Goal: Task Accomplishment & Management: Use online tool/utility

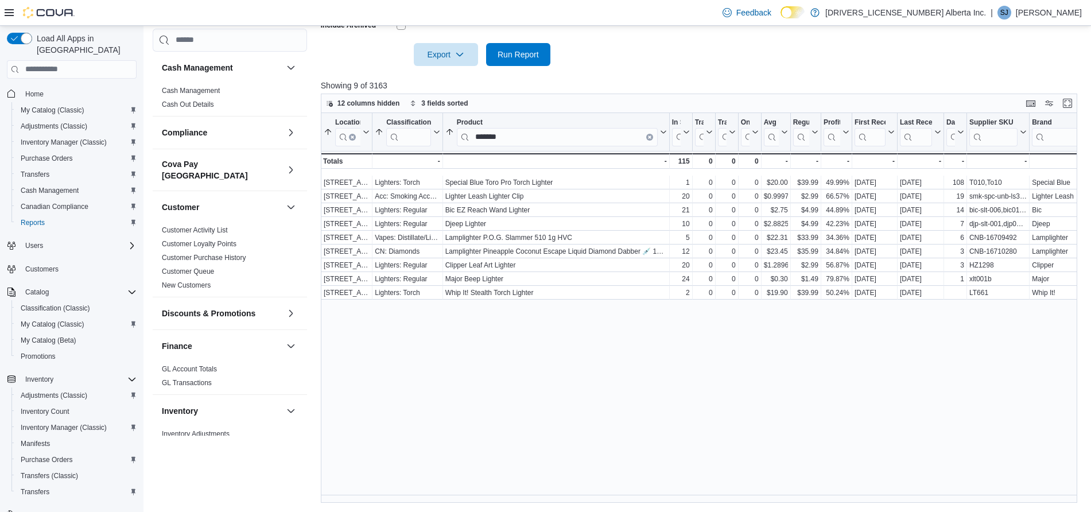
scroll to position [331, 0]
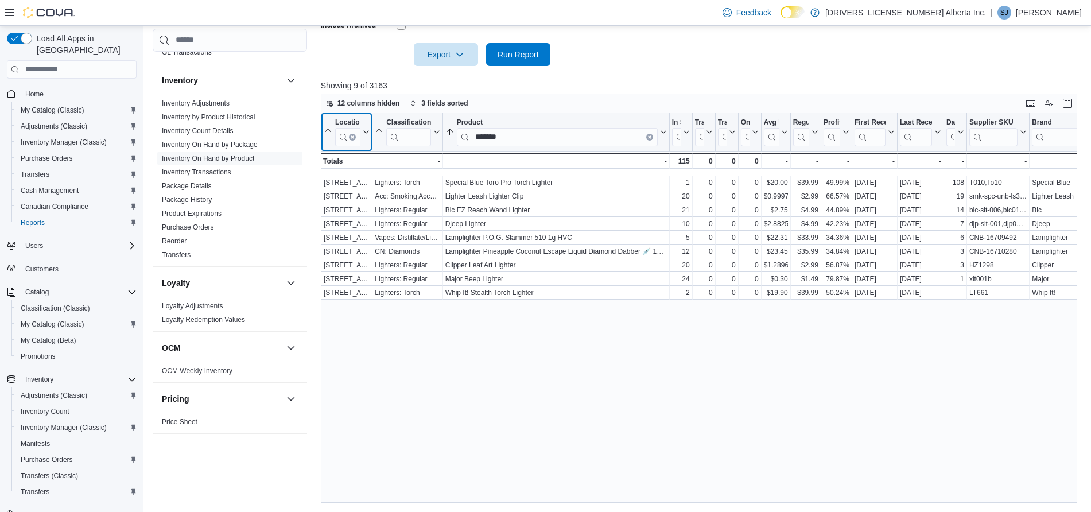
click at [349, 135] on button "Clear input" at bounding box center [352, 136] width 7 height 7
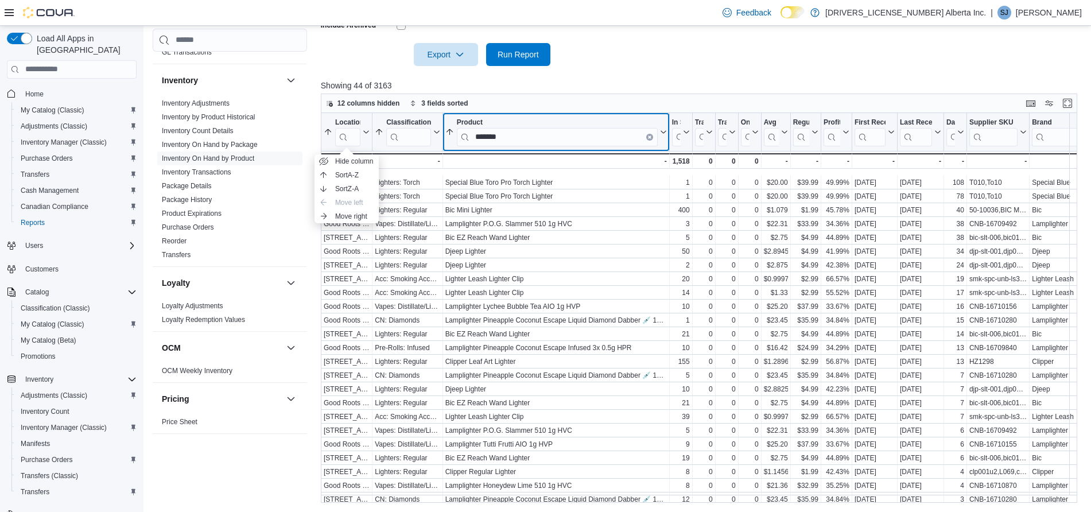
click at [649, 137] on icon "Clear input" at bounding box center [649, 136] width 2 height 2
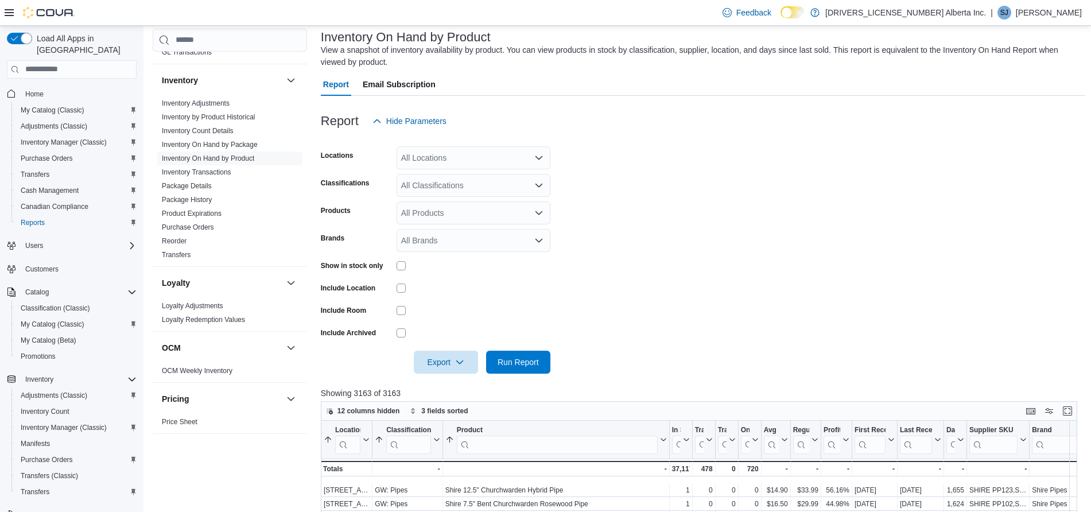
scroll to position [71, 0]
click at [476, 185] on div "All Classifications" at bounding box center [474, 184] width 154 height 23
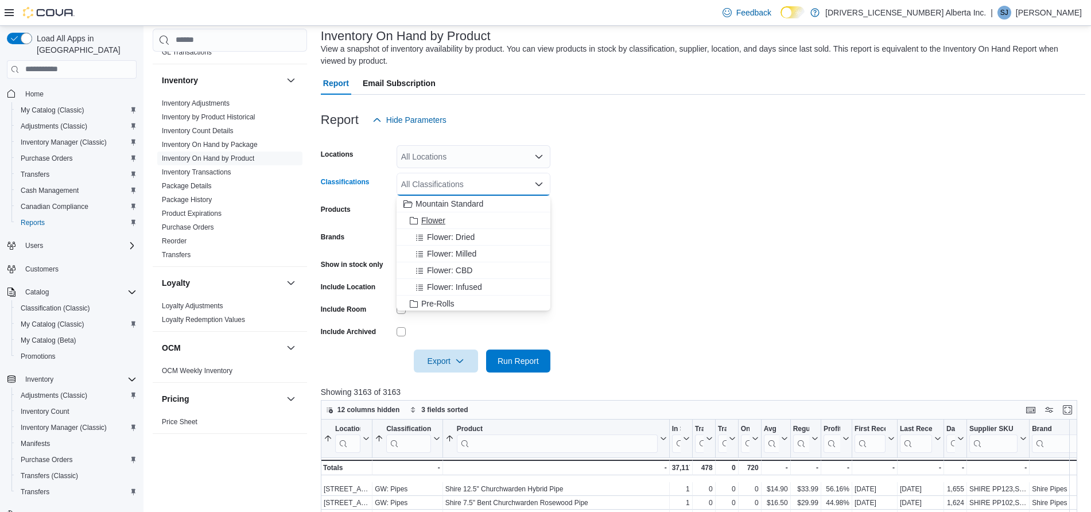
click at [440, 216] on span "Flower" at bounding box center [433, 220] width 24 height 11
click at [429, 282] on span "Pre-Rolls" at bounding box center [437, 286] width 33 height 11
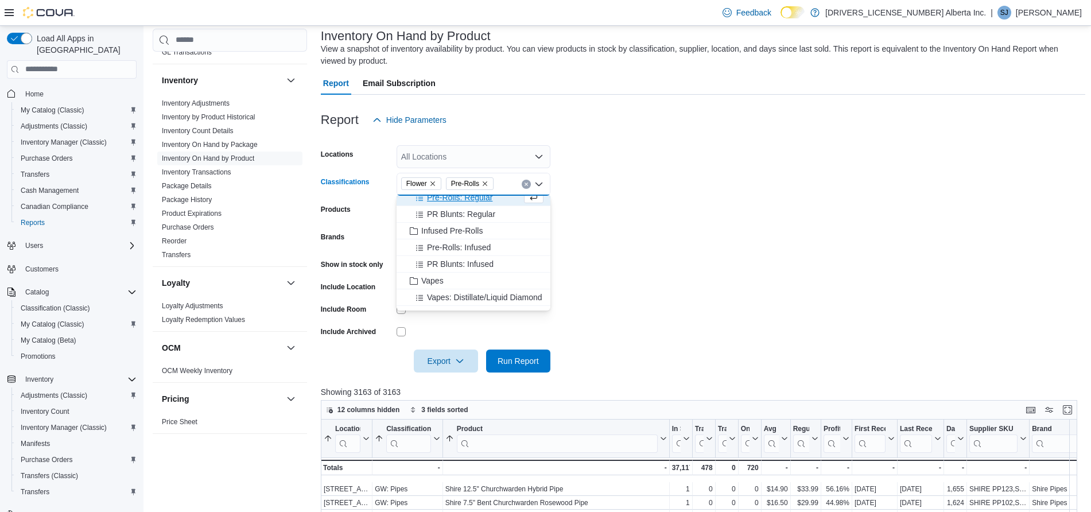
scroll to position [92, 0]
click at [463, 227] on span "Infused Pre-Rolls" at bounding box center [451, 227] width 61 height 11
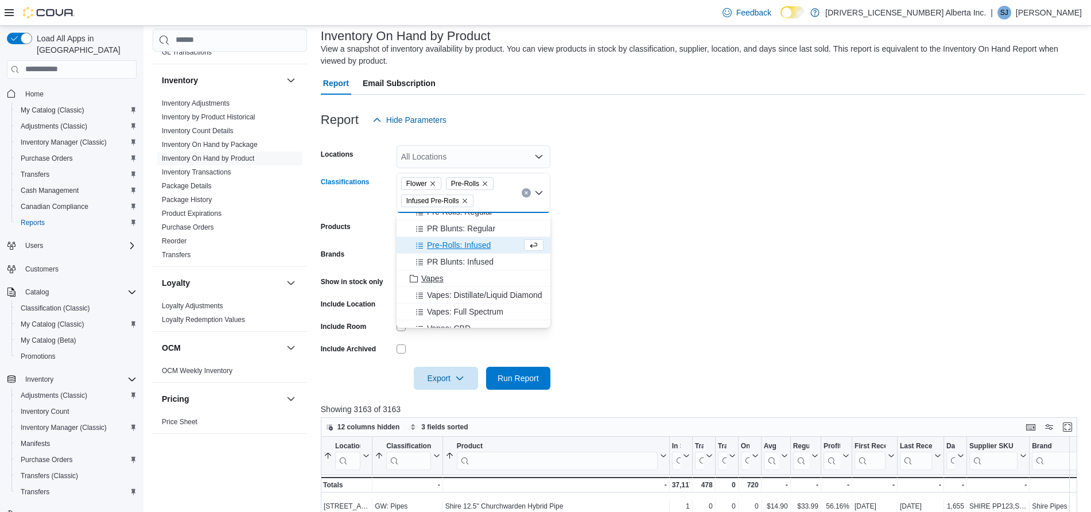
click at [430, 278] on span "Vapes" at bounding box center [432, 278] width 22 height 11
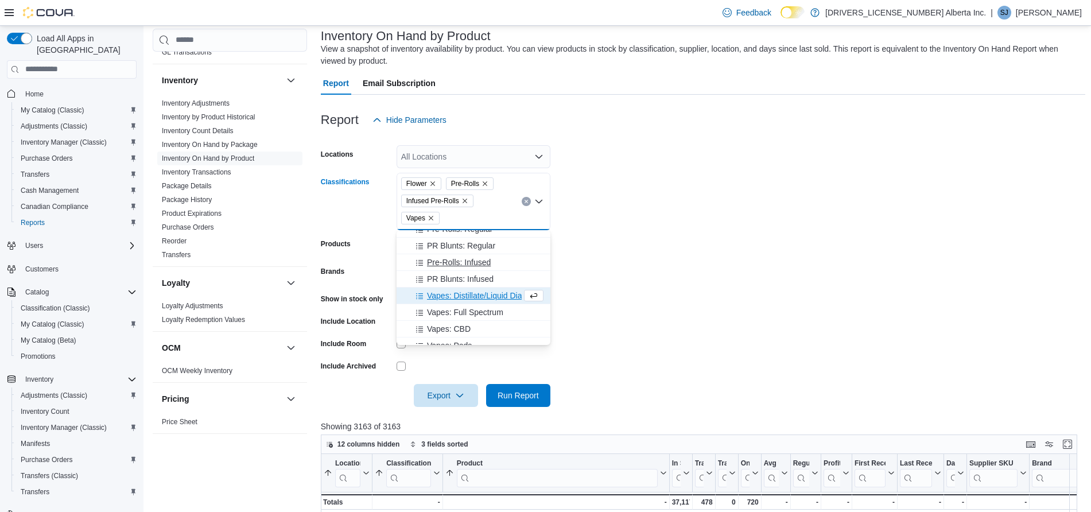
scroll to position [172, 0]
click at [429, 292] on button "ED: Gummies/Soft Chews" at bounding box center [474, 300] width 154 height 17
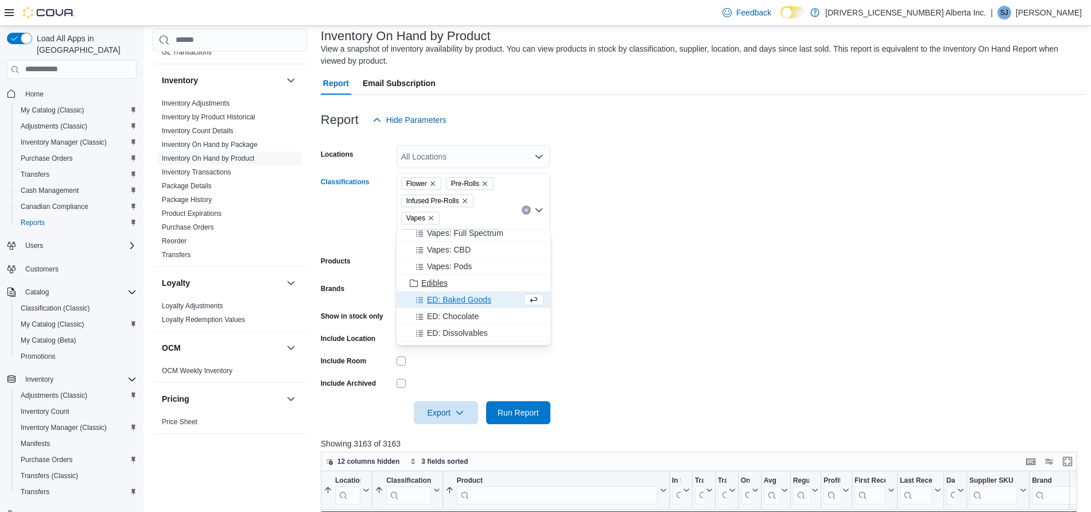
click at [433, 283] on span "Edibles" at bounding box center [434, 282] width 26 height 11
click at [491, 232] on icon "Remove ED: Gummies/Soft Chews from selection in this group" at bounding box center [491, 235] width 7 height 7
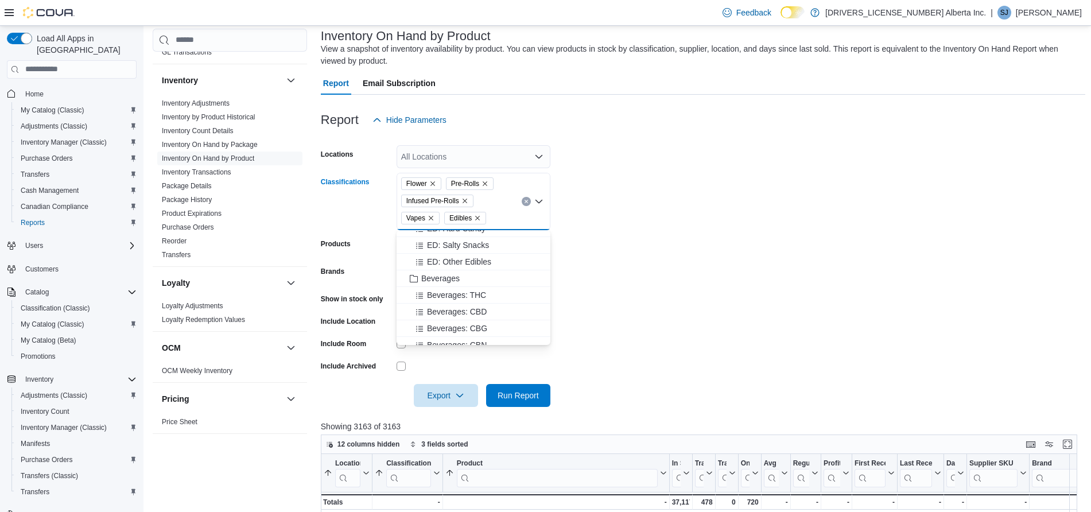
scroll to position [313, 0]
click at [449, 253] on span "Beverages" at bounding box center [440, 257] width 38 height 11
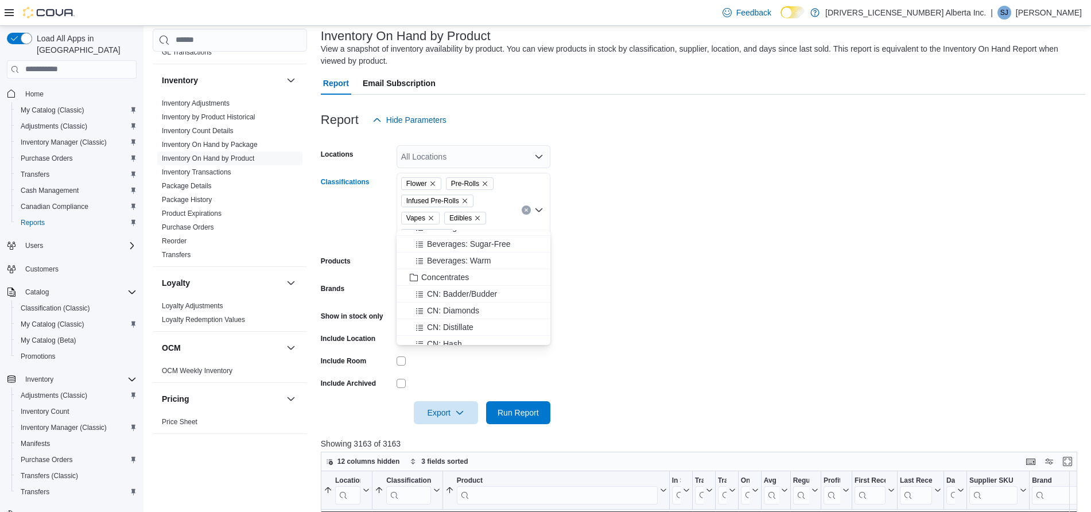
scroll to position [404, 0]
click at [463, 270] on span "Concentrates" at bounding box center [445, 266] width 48 height 11
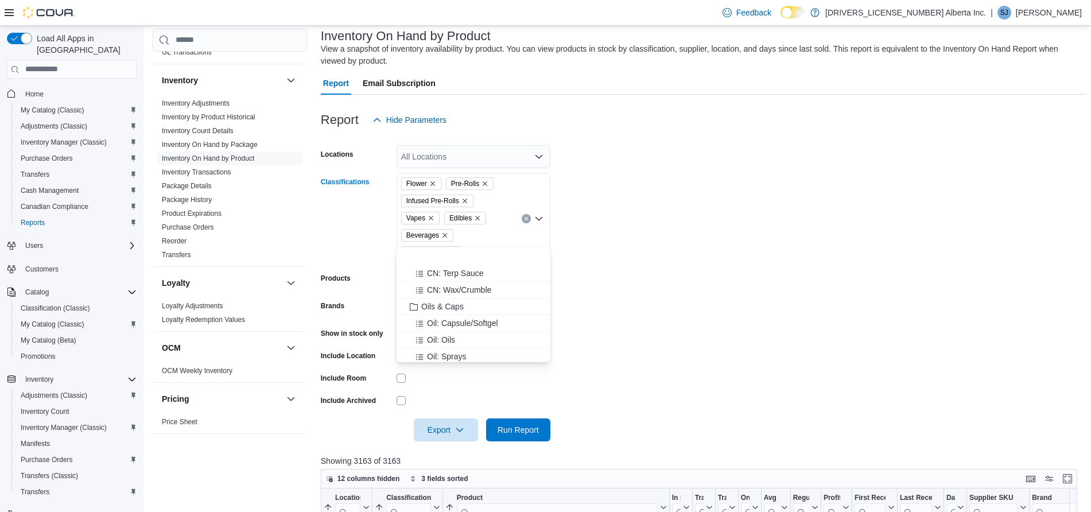
scroll to position [591, 0]
drag, startPoint x: 450, startPoint y: 271, endPoint x: 445, endPoint y: 266, distance: 6.9
click at [445, 266] on div "CN: Shatter CN: Terp Sauce CN: Wax/Crumble Oils & Caps Oil: Capsule/Softgel Oil…" at bounding box center [474, 346] width 154 height 1381
click at [445, 266] on span "Oils & Caps" at bounding box center [442, 263] width 42 height 11
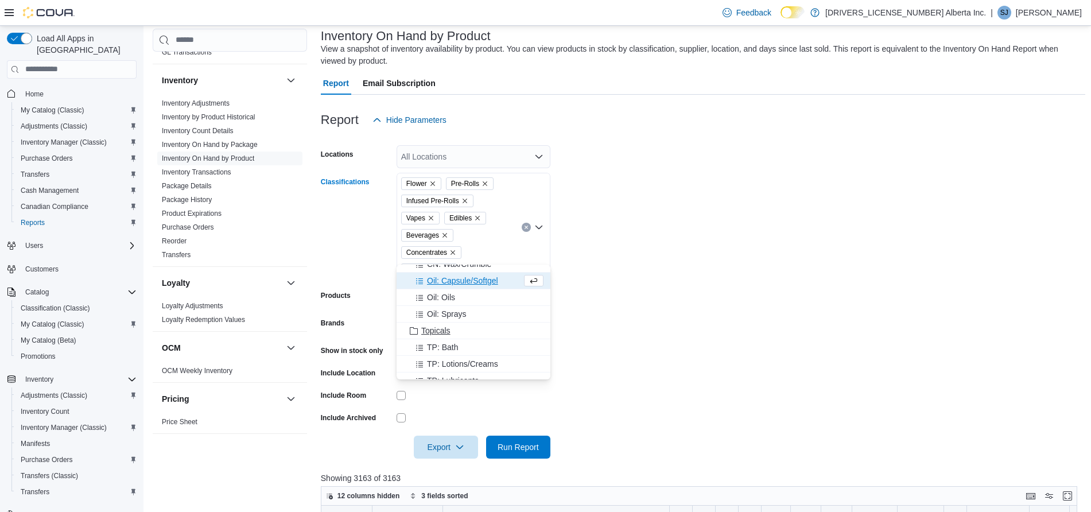
click at [437, 331] on span "Topicals" at bounding box center [435, 330] width 29 height 11
click at [649, 326] on form "Locations All Locations Classifications Flower Pre-Rolls Infused Pre-Rolls Vape…" at bounding box center [703, 294] width 764 height 327
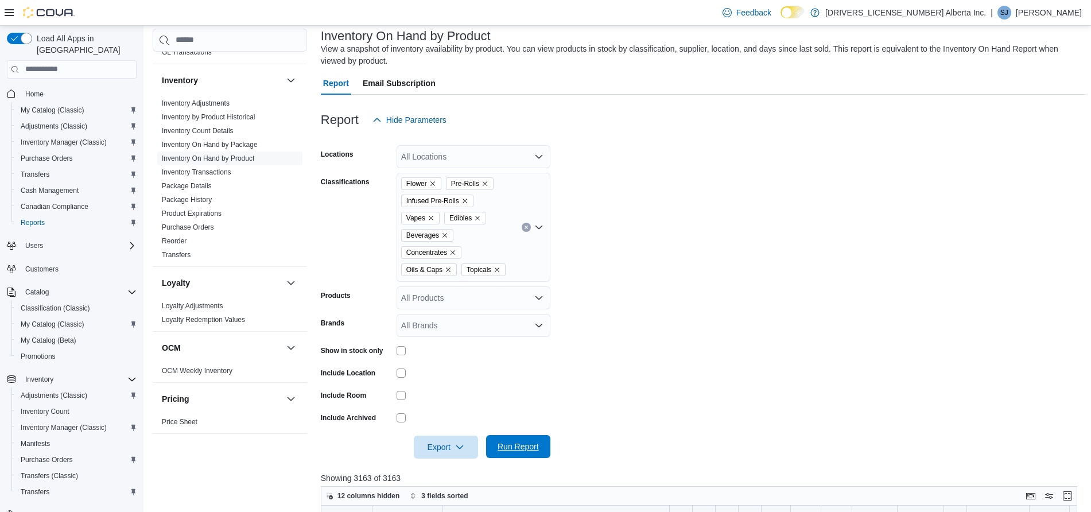
click at [525, 441] on span "Run Report" at bounding box center [518, 446] width 41 height 11
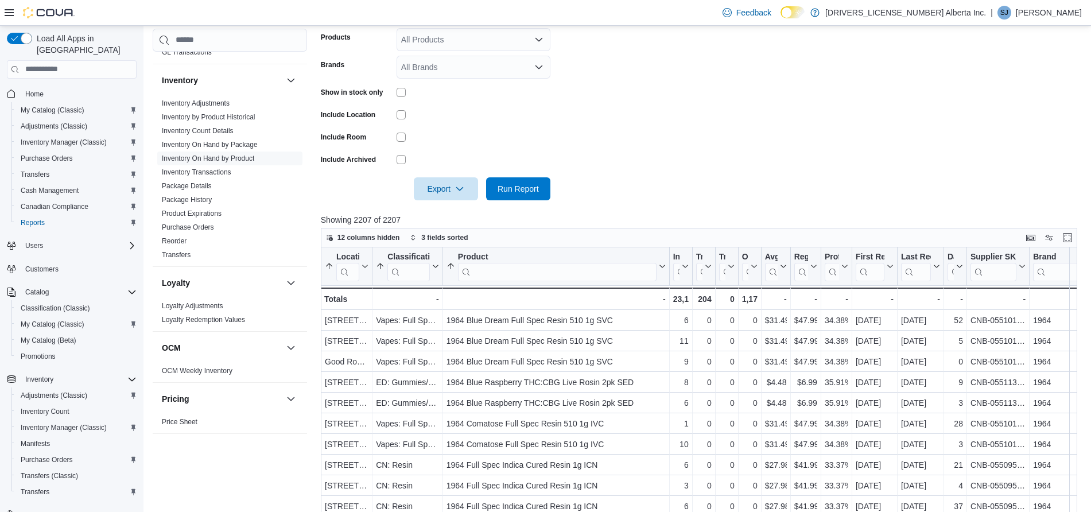
scroll to position [339, 0]
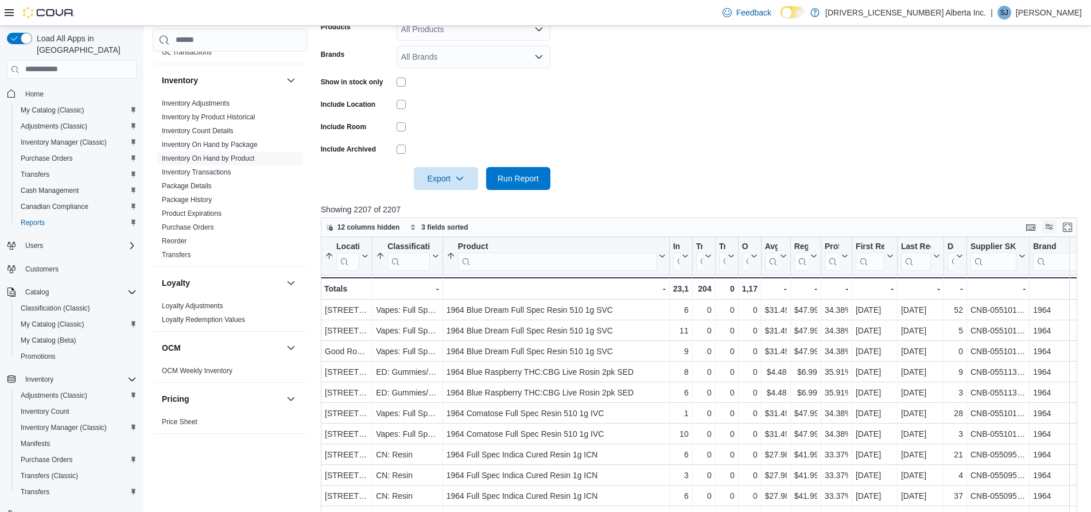
click at [1055, 220] on button "Display options" at bounding box center [1049, 227] width 14 height 14
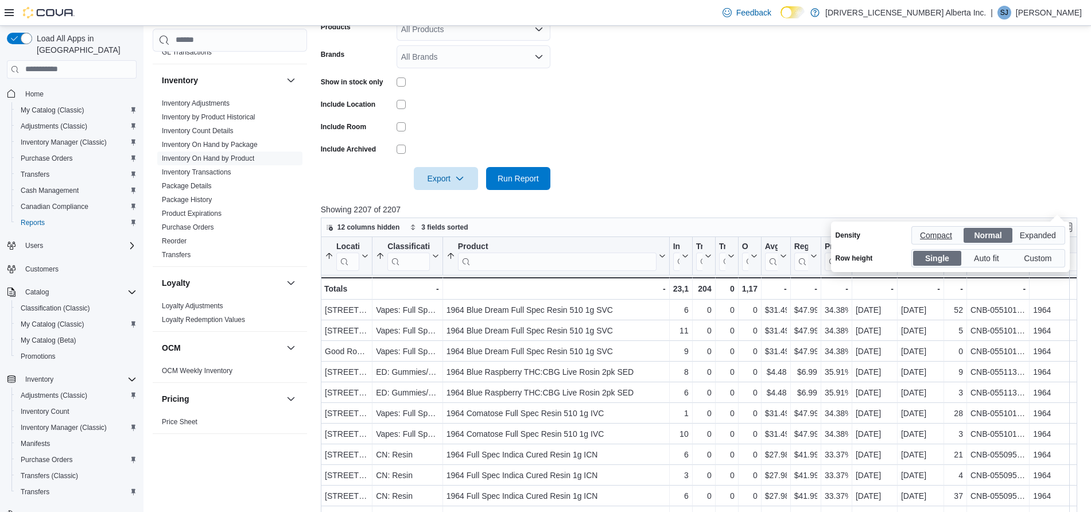
click at [938, 237] on span "Compact" at bounding box center [937, 235] width 34 height 17
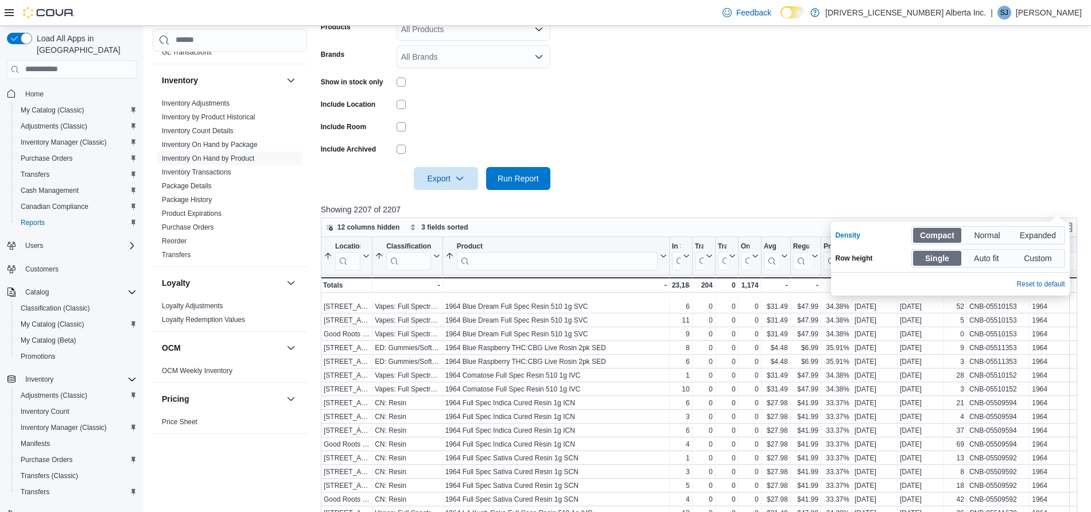
click at [681, 162] on form "Locations All Locations Classifications Flower Pre-Rolls Infused Pre-Rolls Vape…" at bounding box center [703, 26] width 764 height 327
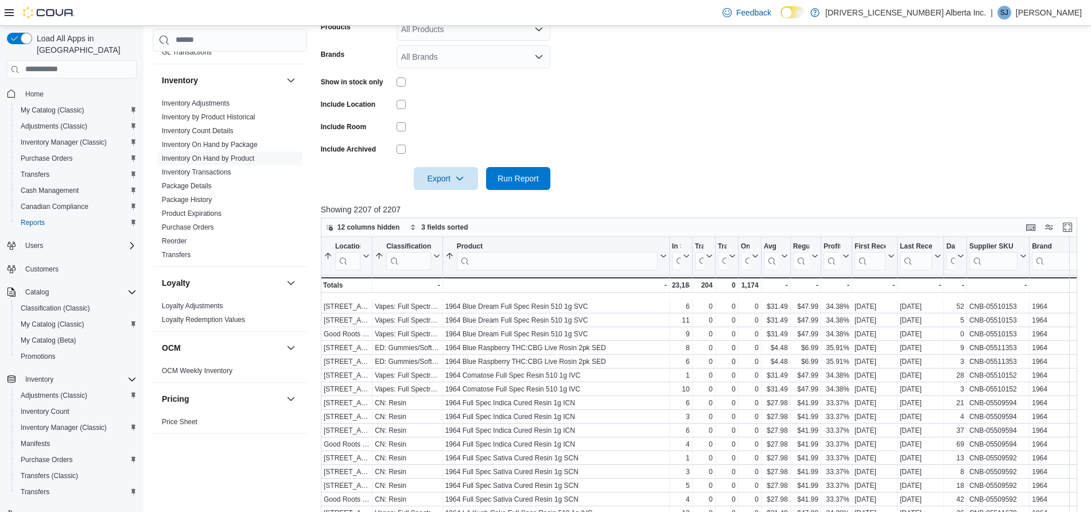
scroll to position [446, 0]
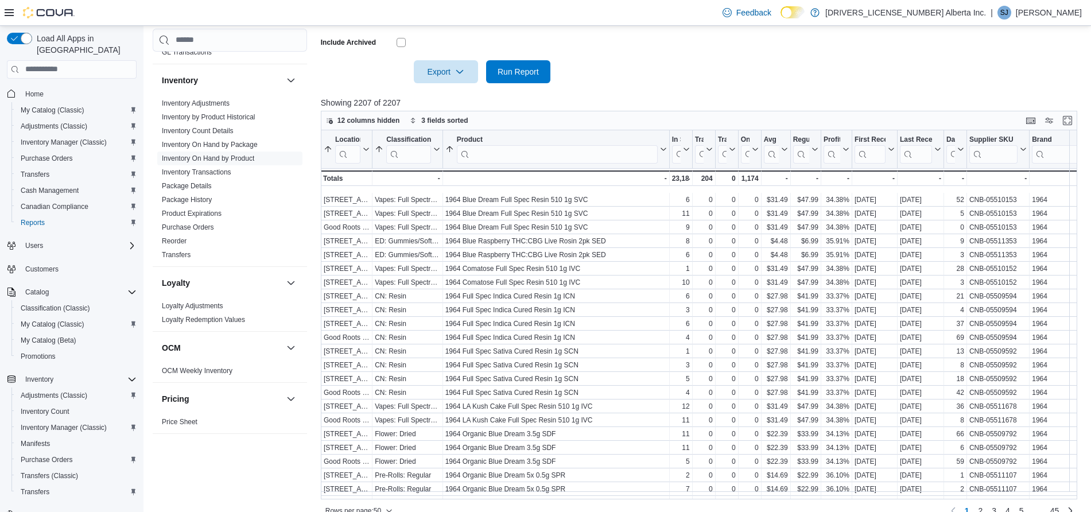
click at [382, 502] on div "Rows per page : 50 Page 1 of 45 1 2 3 4 5 … 45" at bounding box center [699, 511] width 756 height 18
click at [387, 504] on span "Rows per page : 50" at bounding box center [358, 511] width 67 height 14
click at [367, 468] on span "100 rows" at bounding box center [373, 470] width 37 height 9
click at [663, 147] on icon at bounding box center [663, 148] width 5 height 3
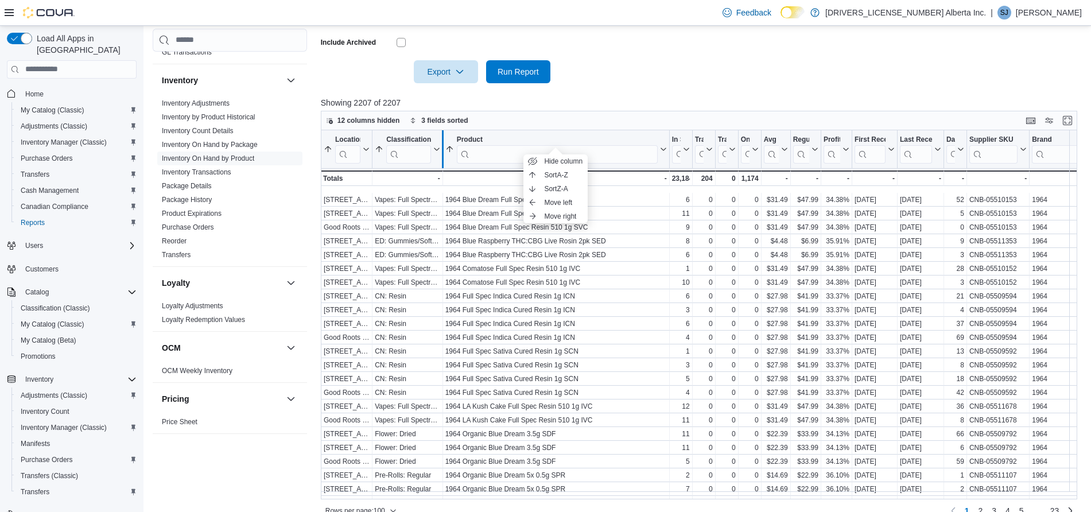
click at [438, 135] on div at bounding box center [441, 149] width 9 height 38
click at [430, 146] on icon at bounding box center [434, 149] width 9 height 7
click at [397, 171] on span "Sort A-Z" at bounding box center [408, 174] width 24 height 9
click at [438, 131] on div at bounding box center [441, 149] width 9 height 38
click at [434, 146] on icon at bounding box center [434, 149] width 9 height 7
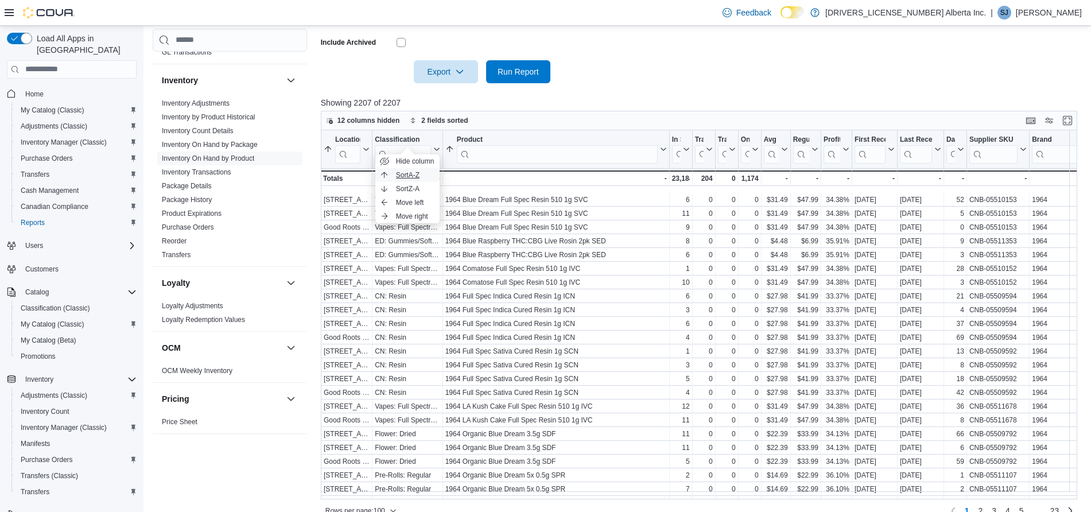
click at [407, 172] on span "Sort A-Z" at bounding box center [408, 174] width 24 height 9
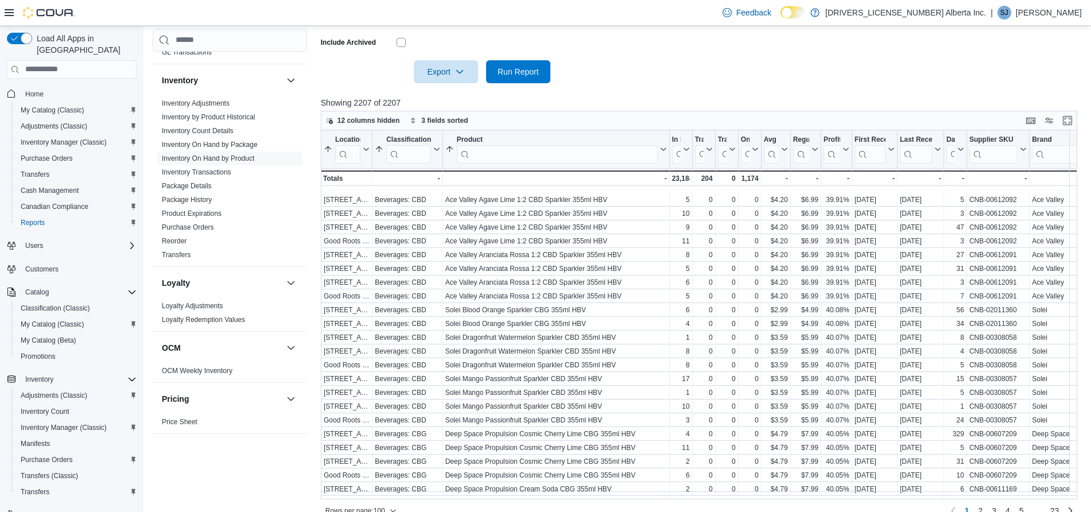
drag, startPoint x: 678, startPoint y: 42, endPoint x: 638, endPoint y: 64, distance: 45.7
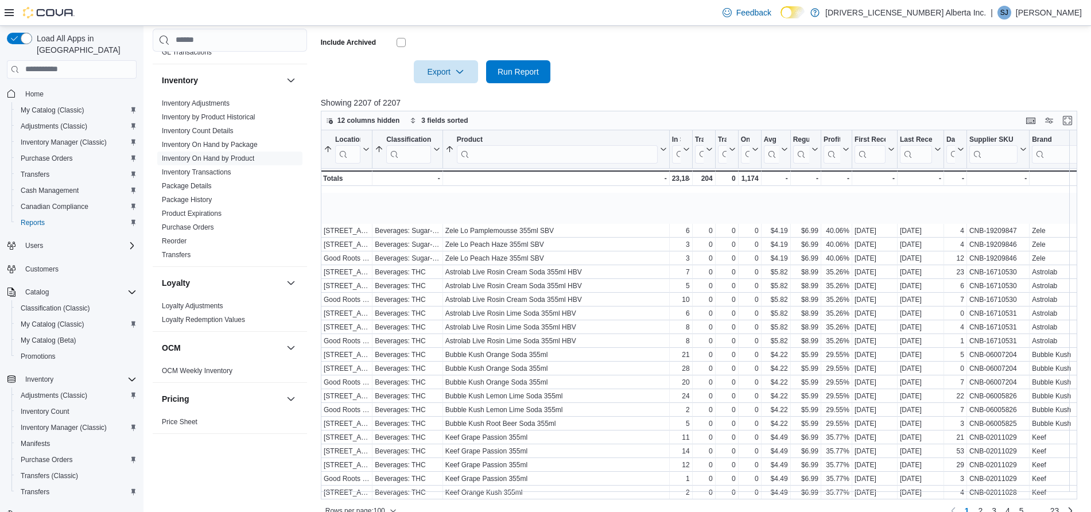
scroll to position [1078, 0]
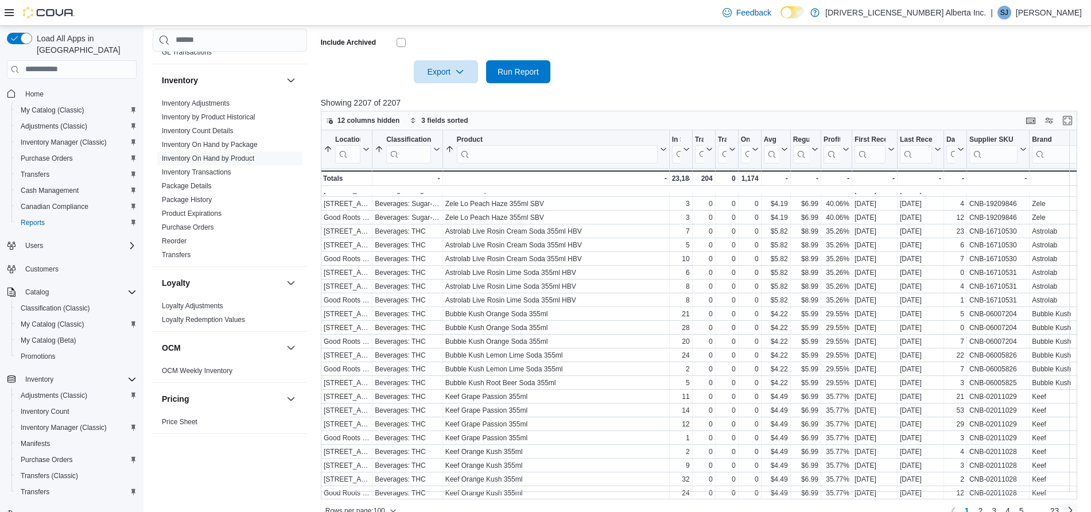
click at [1077, 503] on link "Next page" at bounding box center [1070, 510] width 14 height 14
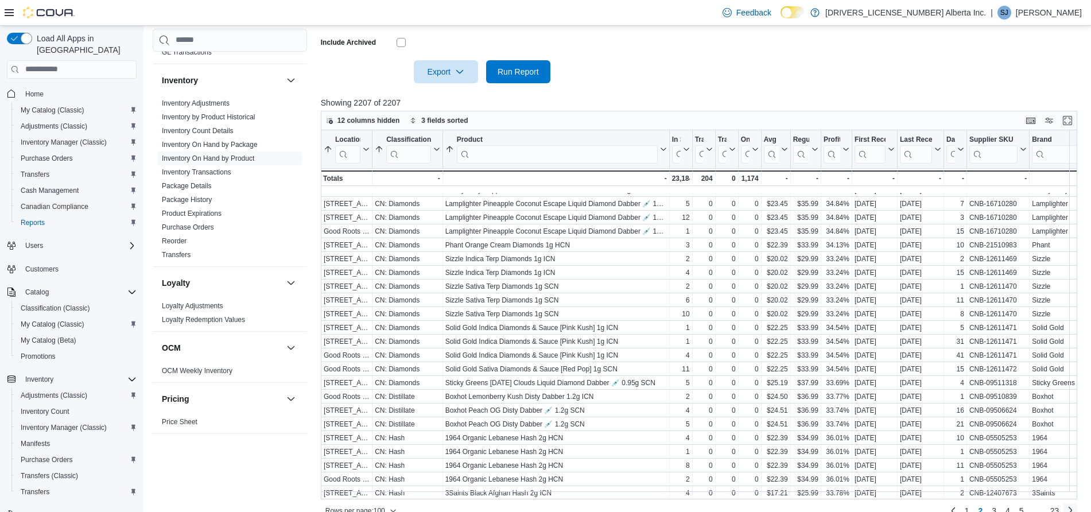
click at [1077, 503] on link "Next page" at bounding box center [1070, 510] width 14 height 14
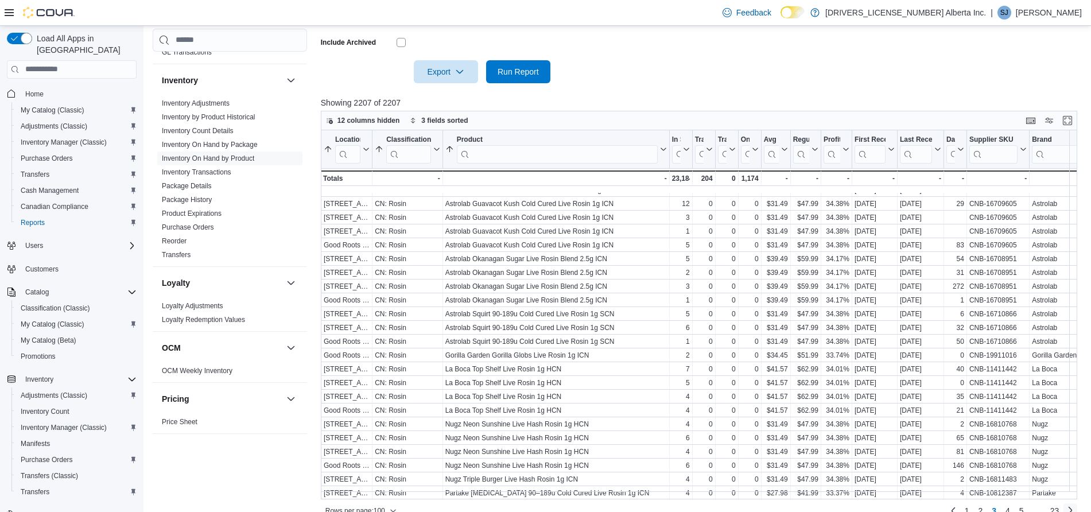
click at [1077, 503] on link "Next page" at bounding box center [1070, 510] width 14 height 14
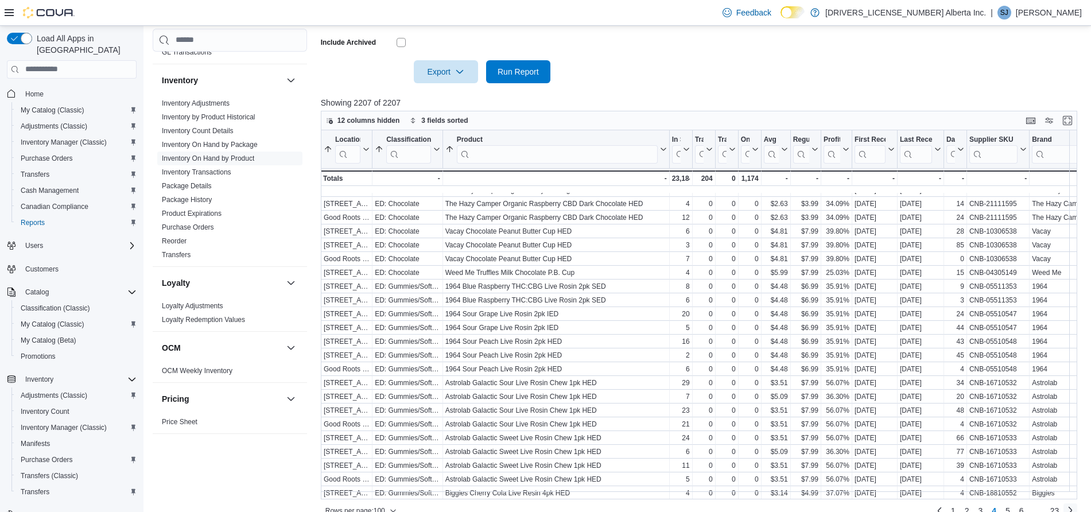
click at [1077, 503] on link "Next page" at bounding box center [1070, 510] width 14 height 14
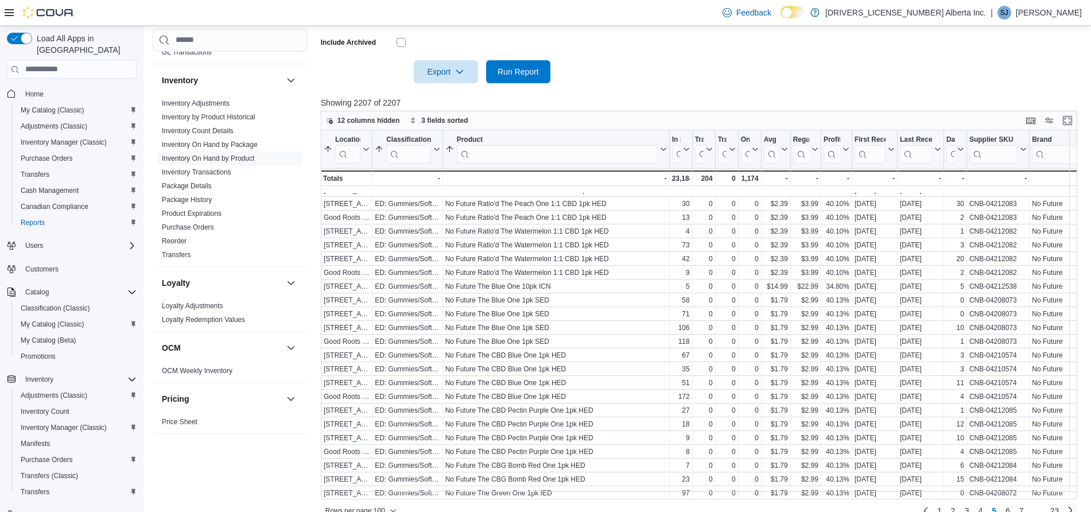
click at [1077, 503] on link "Next page" at bounding box center [1070, 510] width 14 height 14
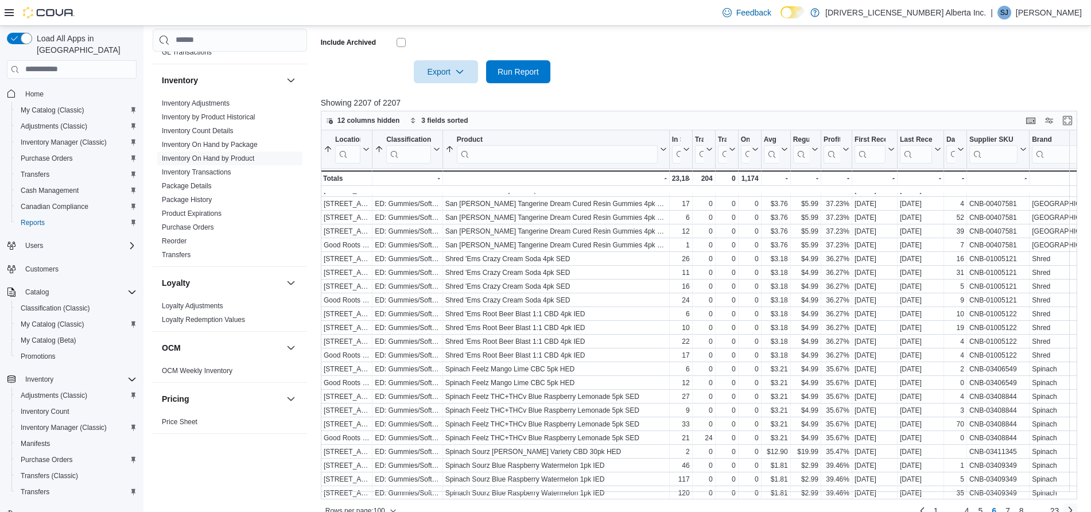
click at [1077, 503] on link "Next page" at bounding box center [1070, 510] width 14 height 14
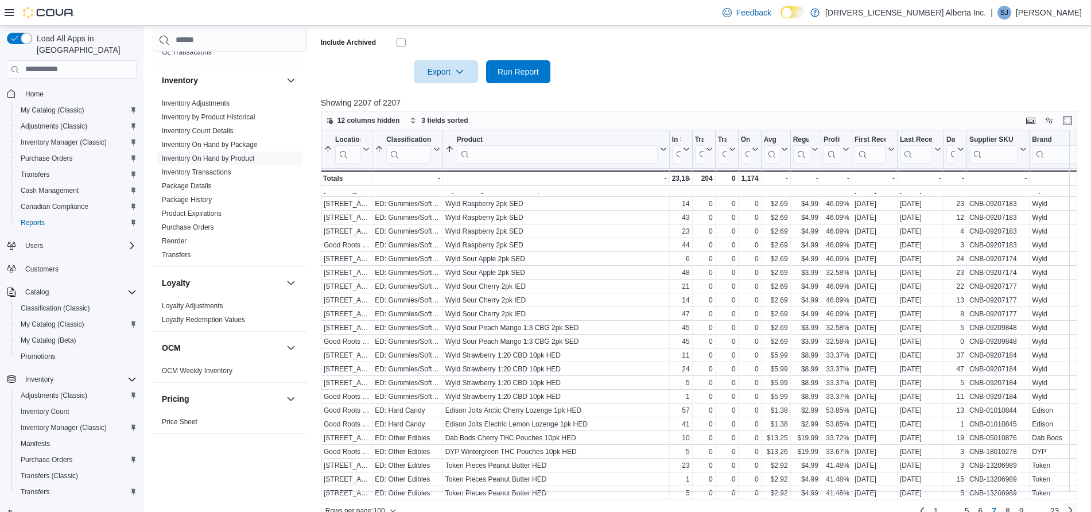
click at [1077, 503] on link "Next page" at bounding box center [1070, 510] width 14 height 14
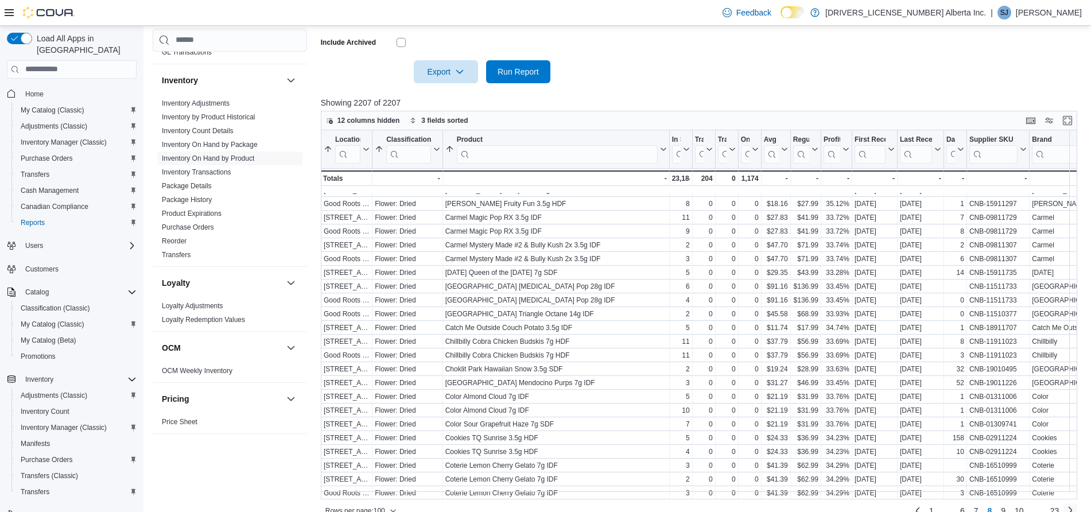
click at [1077, 503] on link "Next page" at bounding box center [1070, 510] width 14 height 14
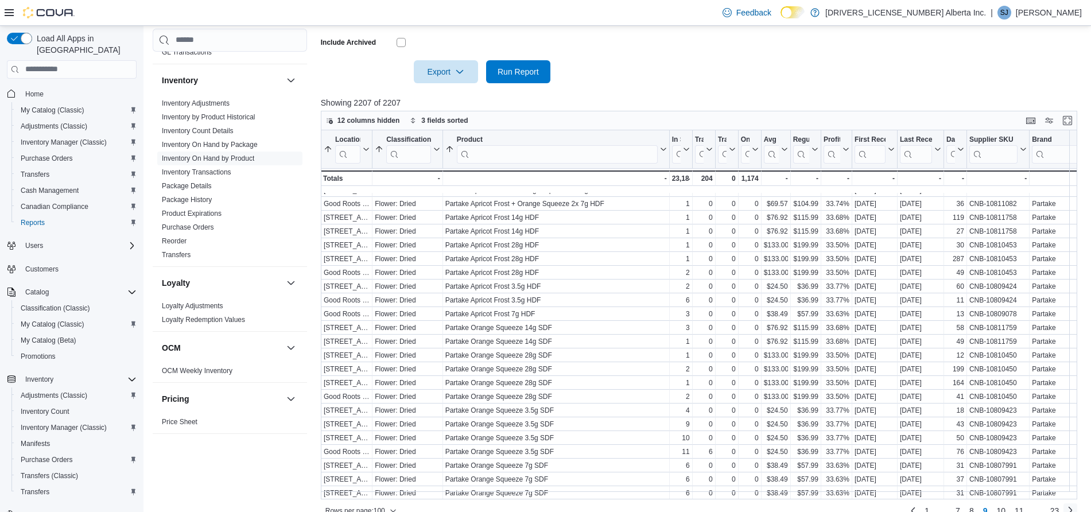
click at [1077, 503] on link "Next page" at bounding box center [1070, 510] width 14 height 14
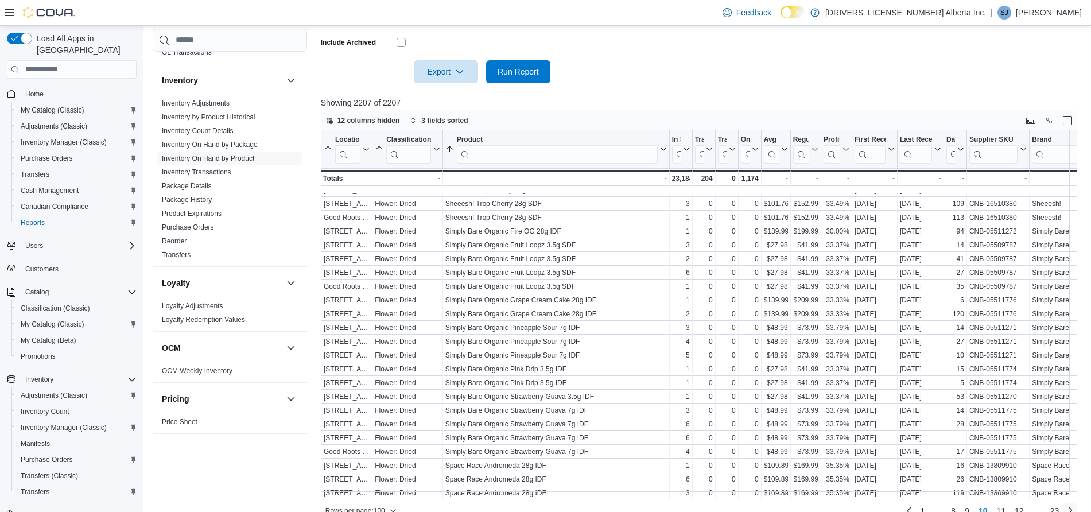
click at [1075, 503] on link "Next page" at bounding box center [1070, 510] width 14 height 14
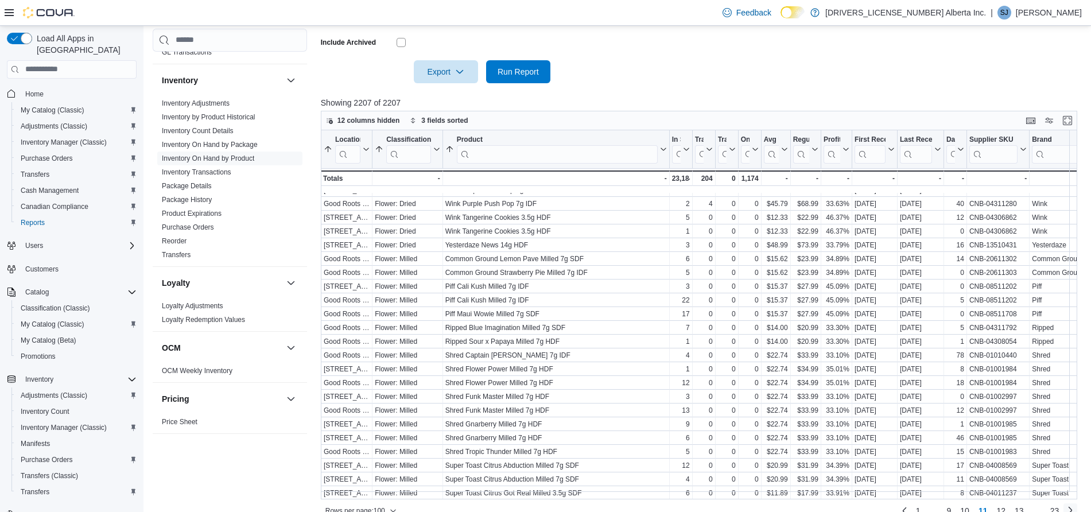
click at [1077, 503] on link "Next page" at bounding box center [1070, 510] width 14 height 14
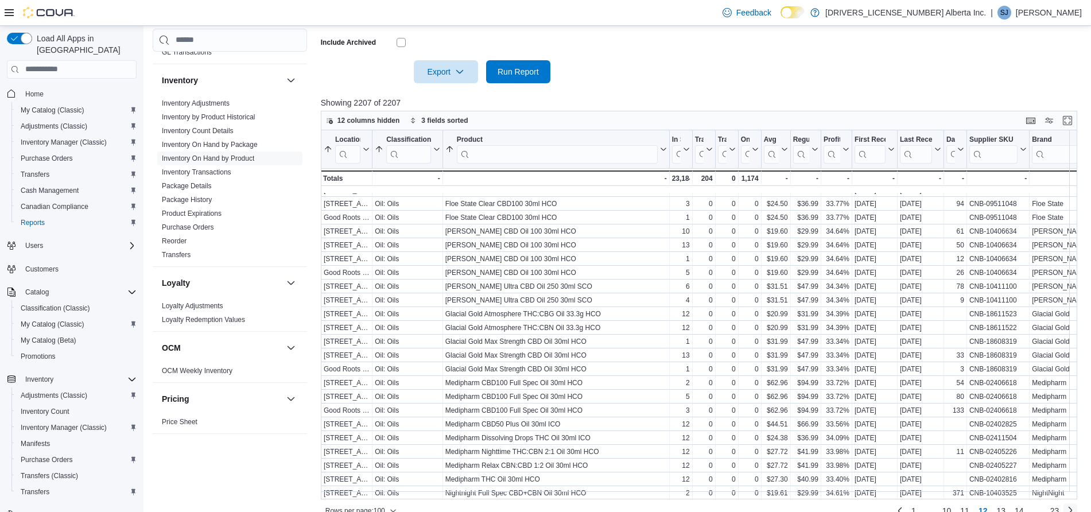
click at [1077, 503] on link "Next page" at bounding box center [1070, 510] width 14 height 14
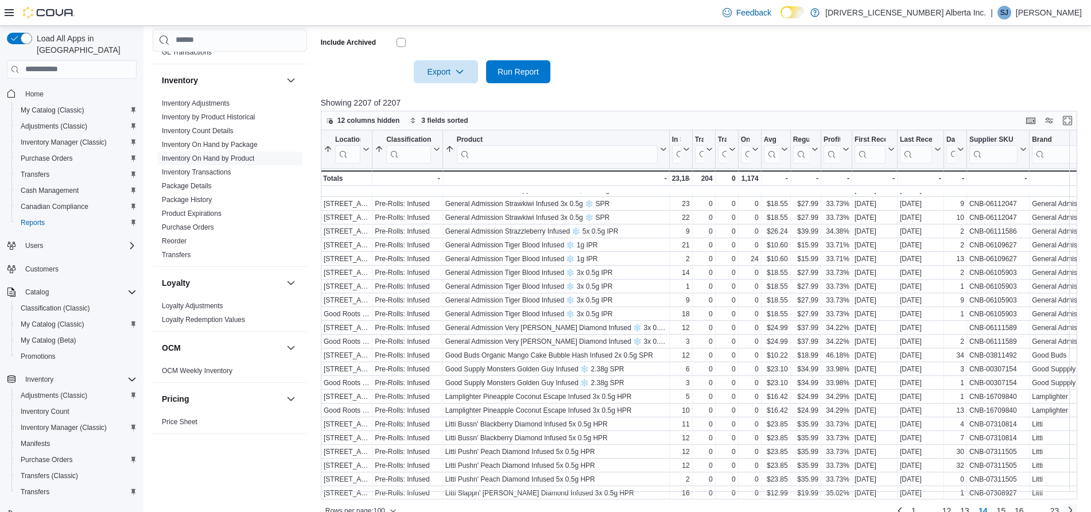
click at [1077, 503] on link "Next page" at bounding box center [1070, 510] width 14 height 14
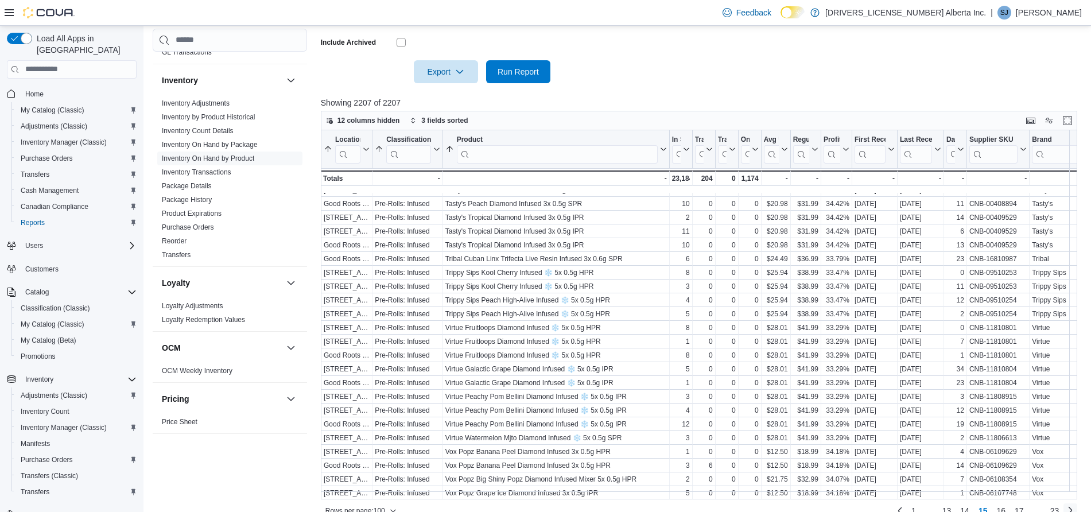
click at [1076, 503] on link "Next page" at bounding box center [1070, 510] width 14 height 14
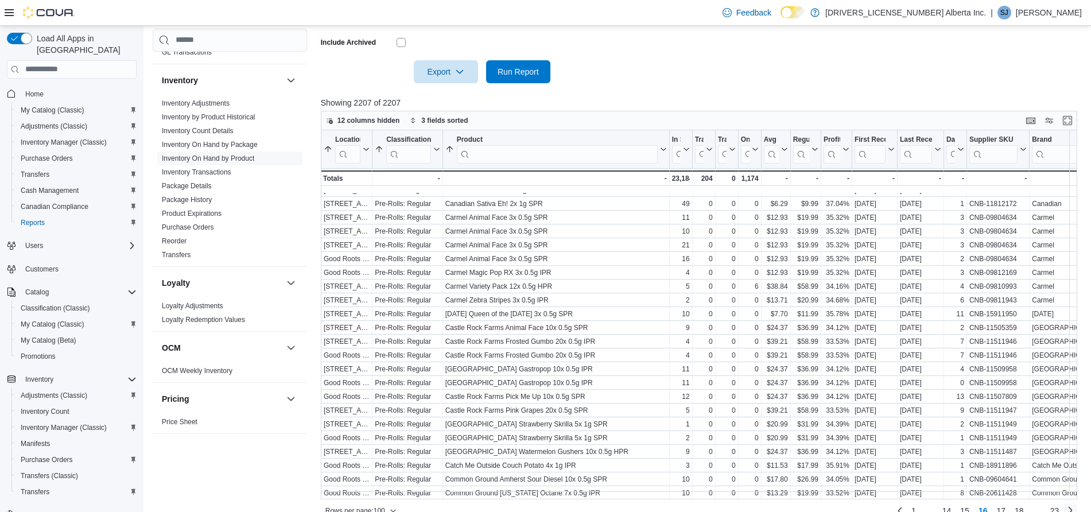
click at [1077, 503] on link "Next page" at bounding box center [1070, 510] width 14 height 14
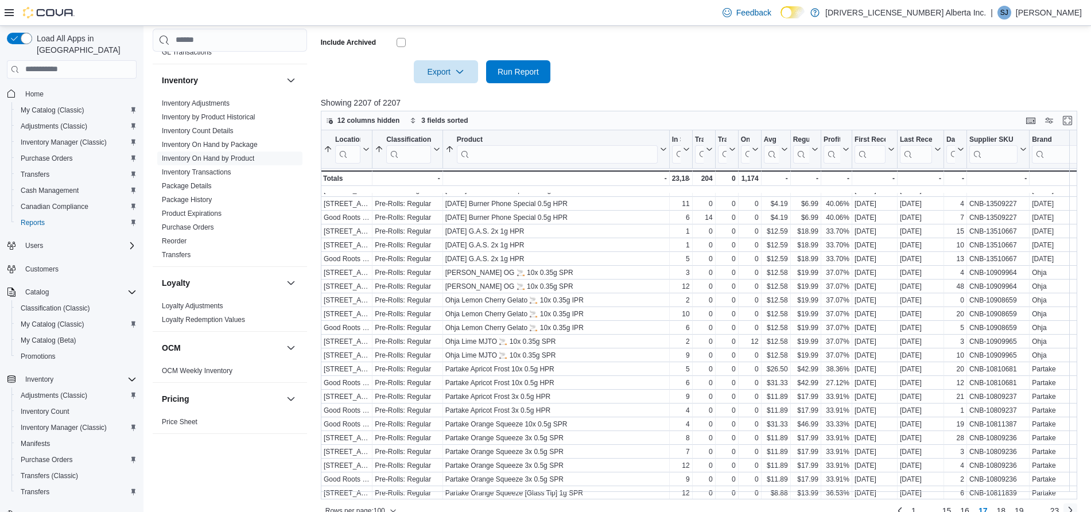
click at [1077, 503] on link "Next page" at bounding box center [1070, 510] width 14 height 14
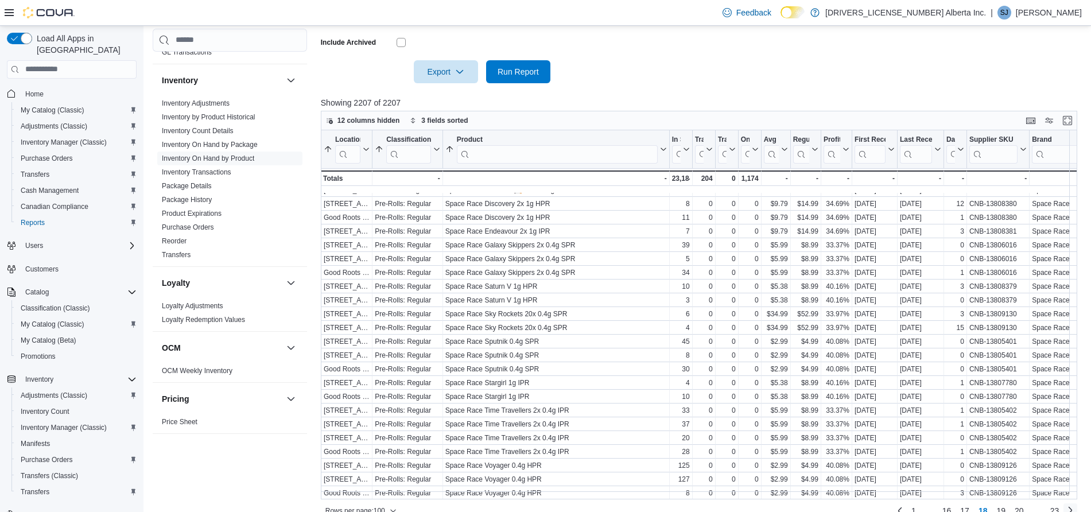
click at [1077, 503] on link "Next page" at bounding box center [1070, 510] width 14 height 14
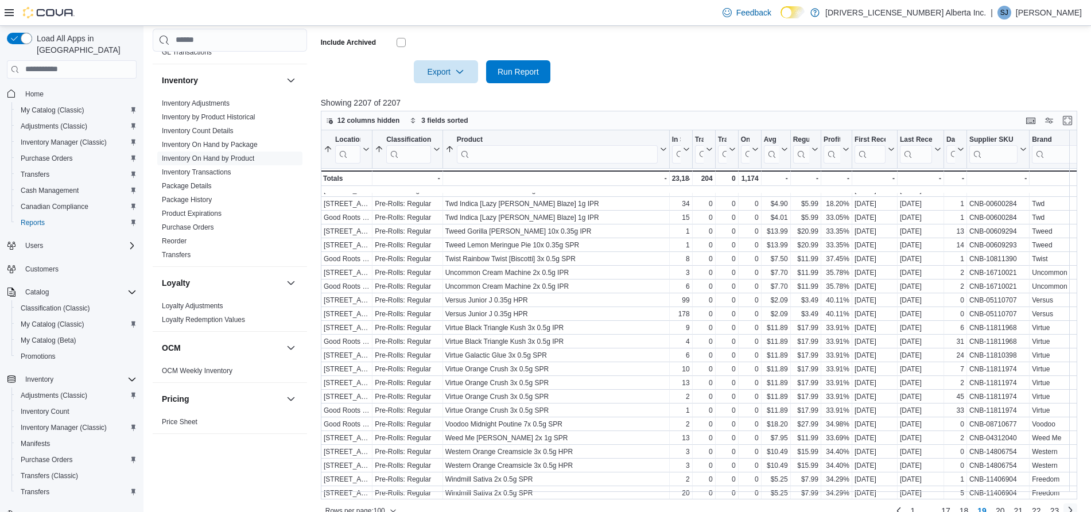
click at [1077, 503] on link "Next page" at bounding box center [1070, 510] width 14 height 14
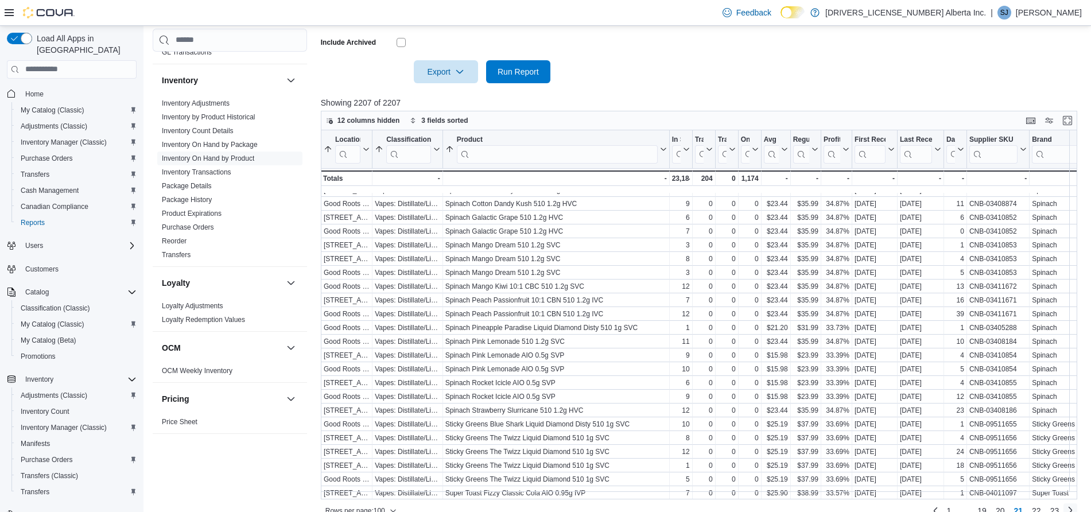
click at [1077, 503] on link "Next page" at bounding box center [1070, 510] width 14 height 14
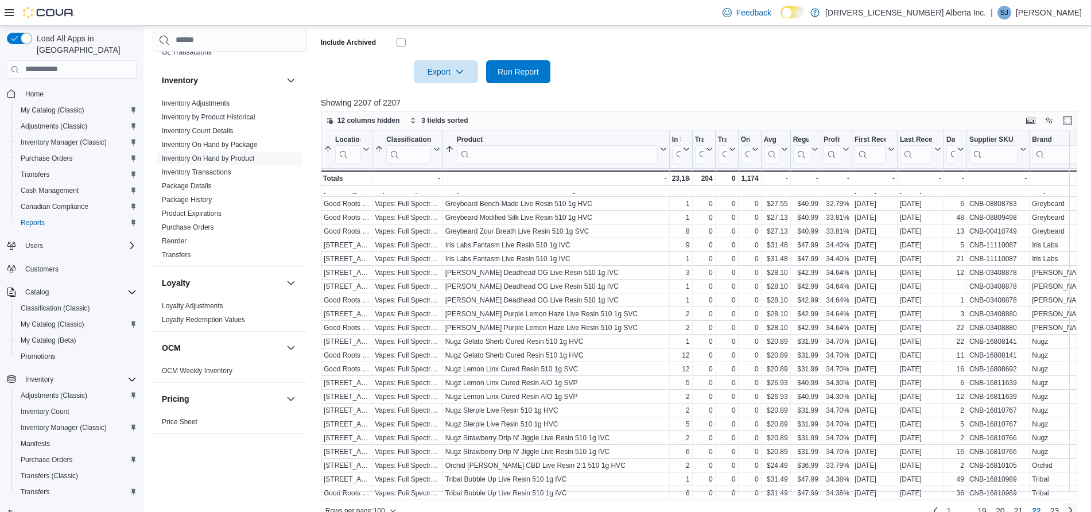
click at [1077, 503] on link "Next page" at bounding box center [1070, 510] width 14 height 14
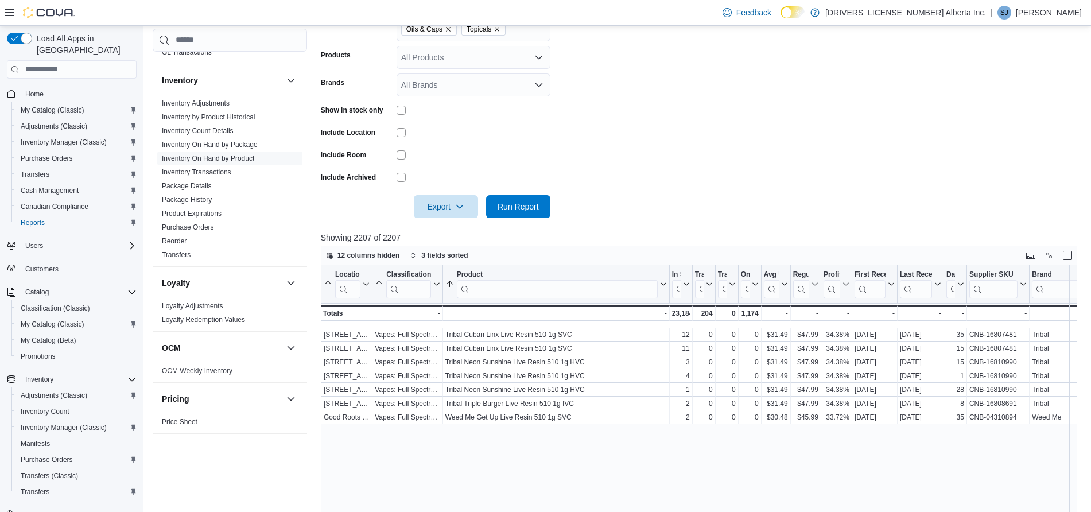
scroll to position [275, 0]
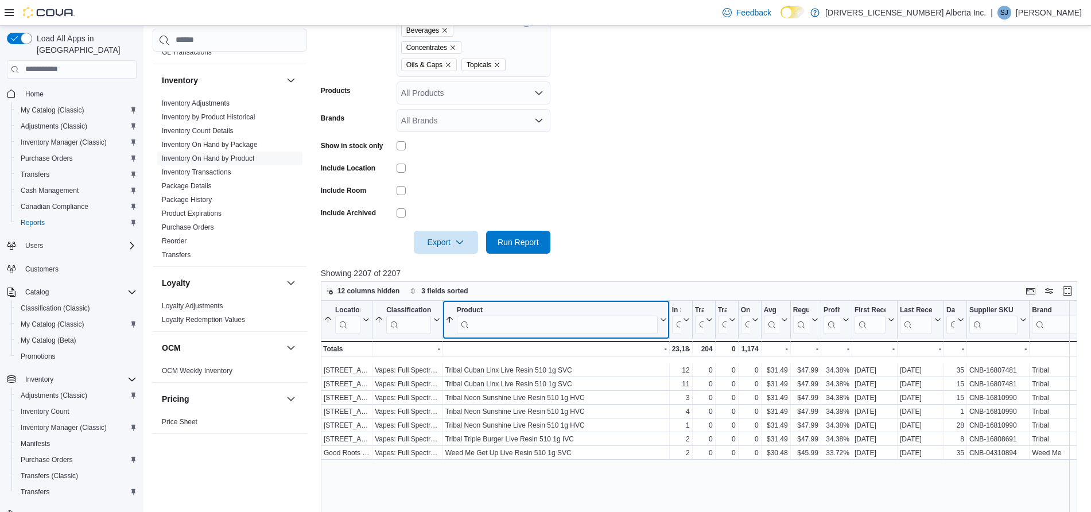
click at [500, 315] on input "search" at bounding box center [556, 324] width 201 height 18
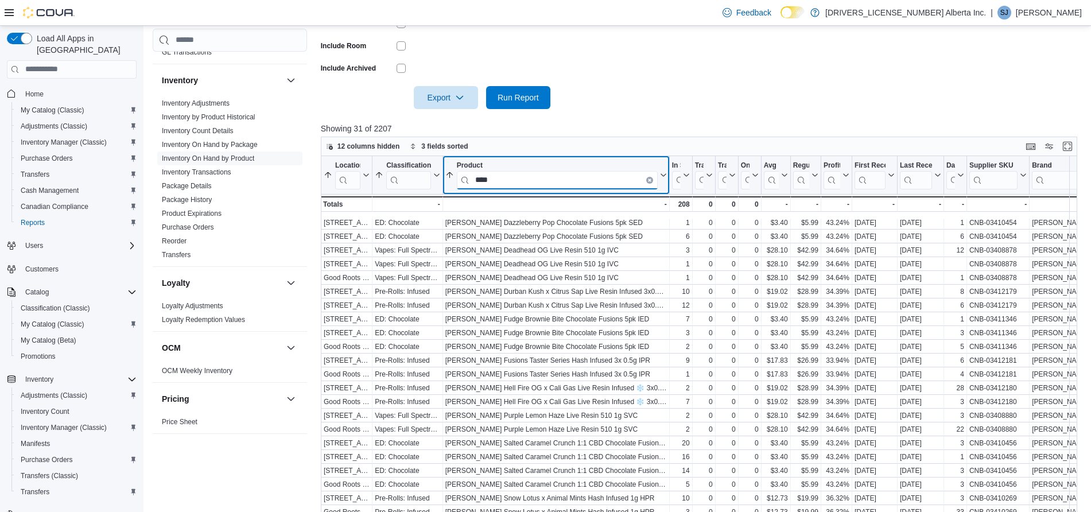
scroll to position [423, 0]
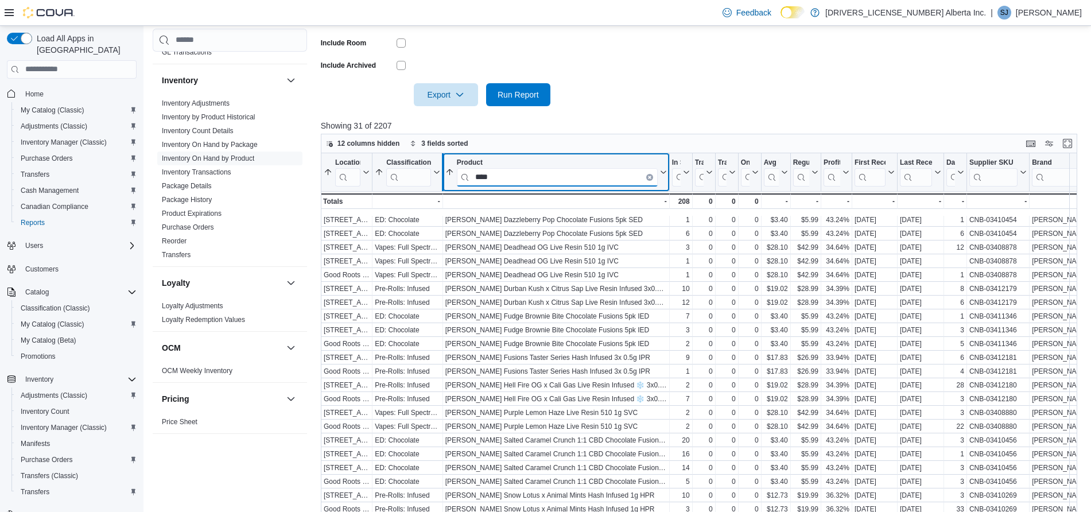
click at [438, 157] on div at bounding box center [441, 172] width 9 height 38
click at [433, 169] on icon at bounding box center [434, 172] width 9 height 7
click at [404, 199] on span "Sort A-Z" at bounding box center [408, 197] width 24 height 9
click at [436, 158] on button "Classification" at bounding box center [407, 172] width 65 height 28
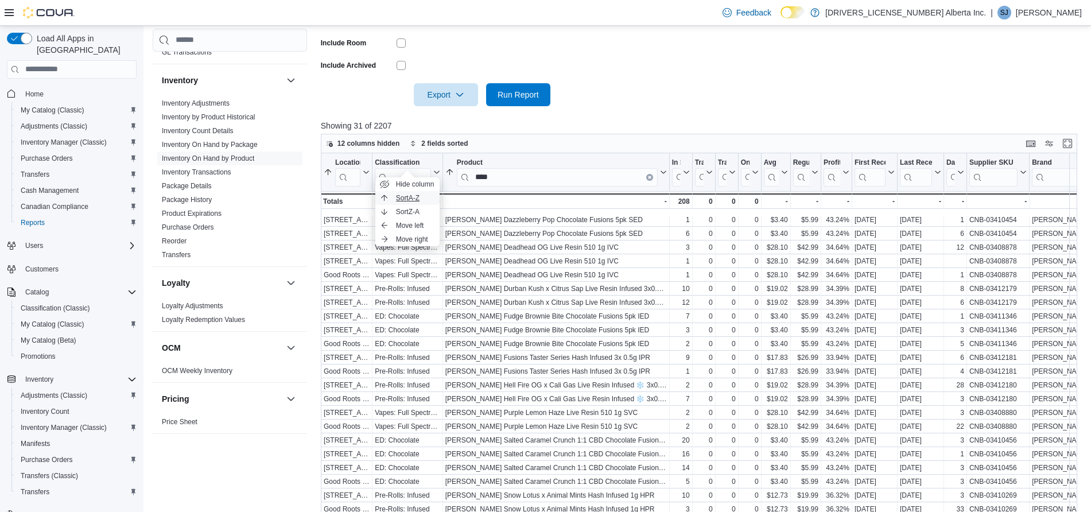
click at [409, 192] on button "Sort A-Z" at bounding box center [407, 198] width 64 height 14
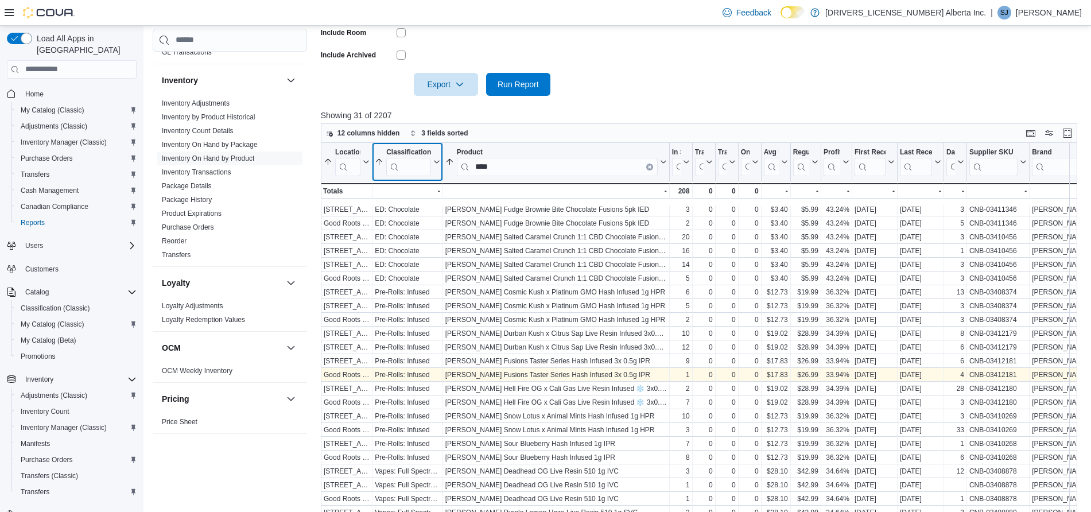
scroll to position [446, 0]
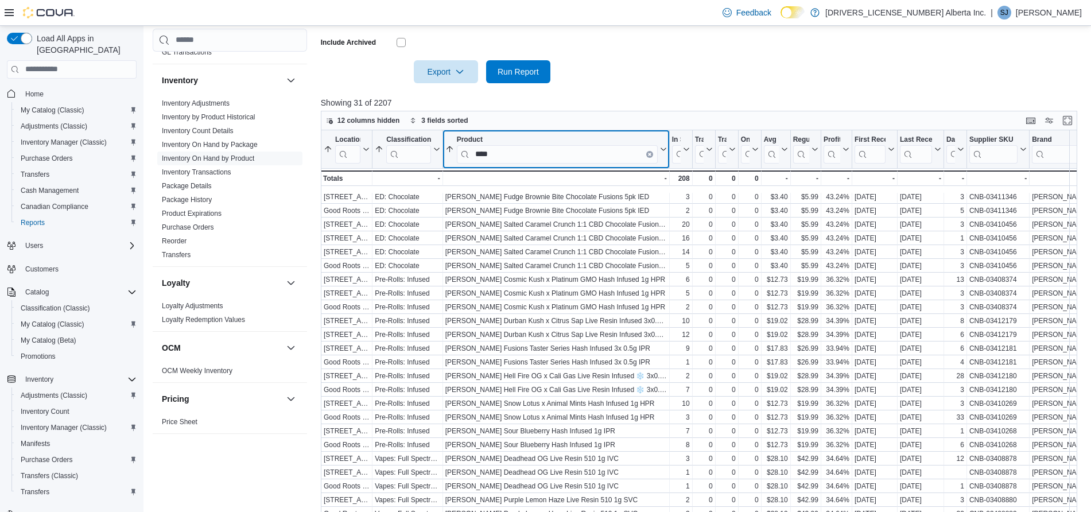
click at [515, 145] on input "****" at bounding box center [556, 154] width 201 height 18
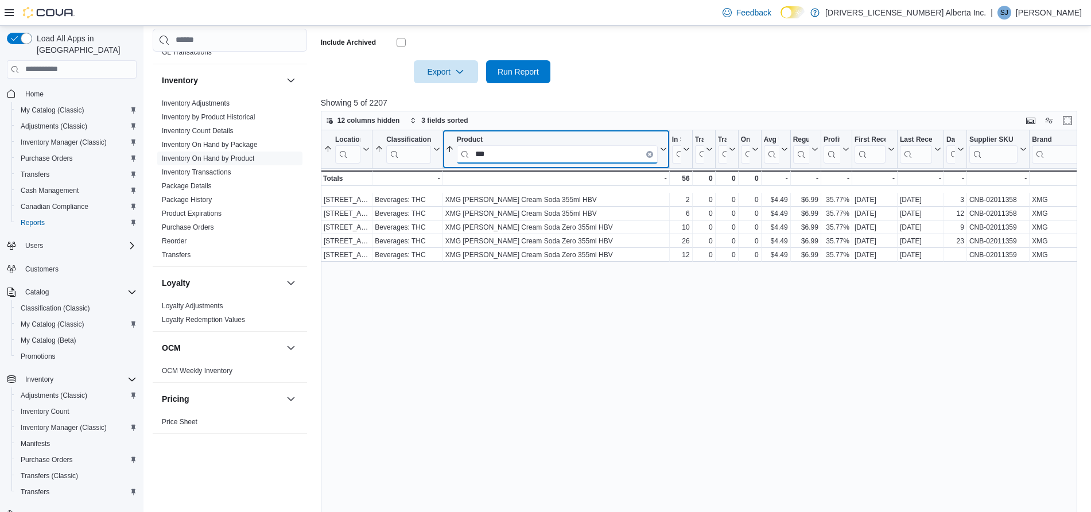
scroll to position [0, 0]
click at [548, 145] on input "***" at bounding box center [556, 154] width 201 height 18
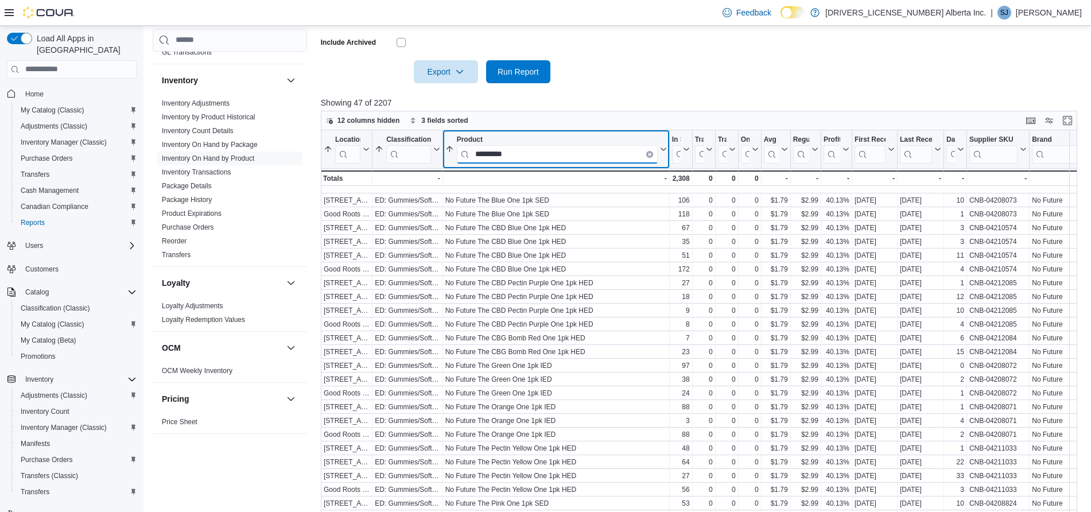
scroll to position [226, 0]
click at [511, 145] on input "*********" at bounding box center [556, 154] width 201 height 18
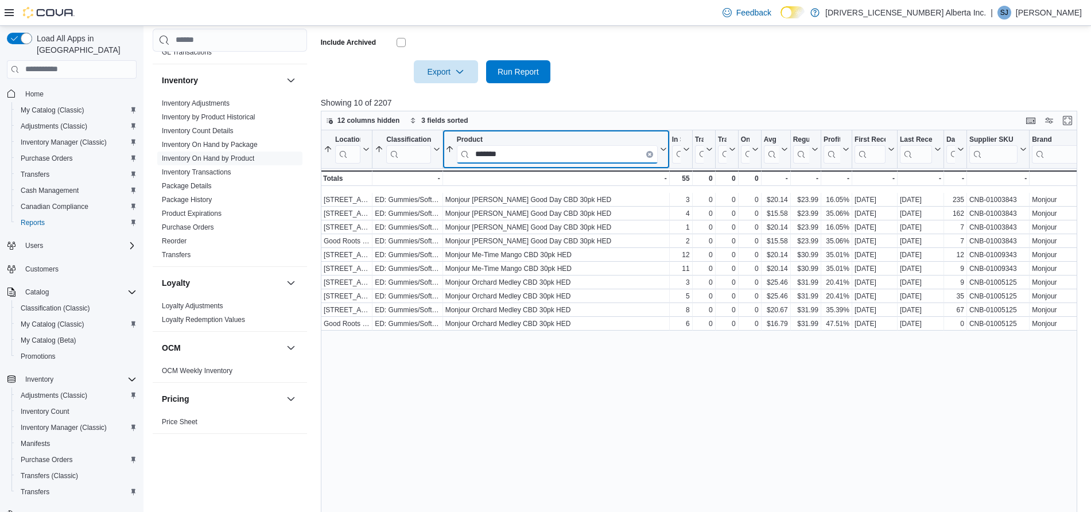
scroll to position [0, 0]
click at [503, 145] on input "*******" at bounding box center [556, 154] width 201 height 18
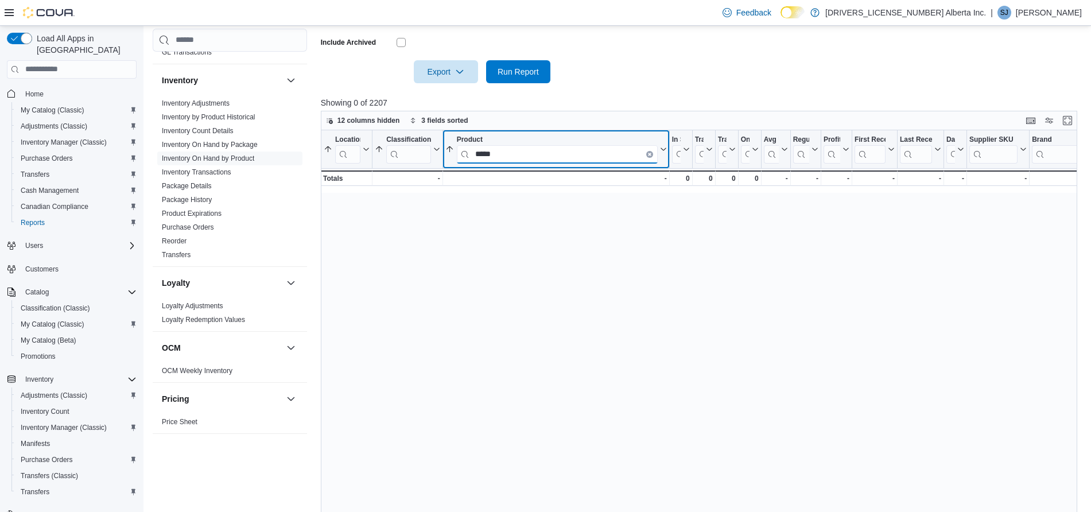
type input "*****"
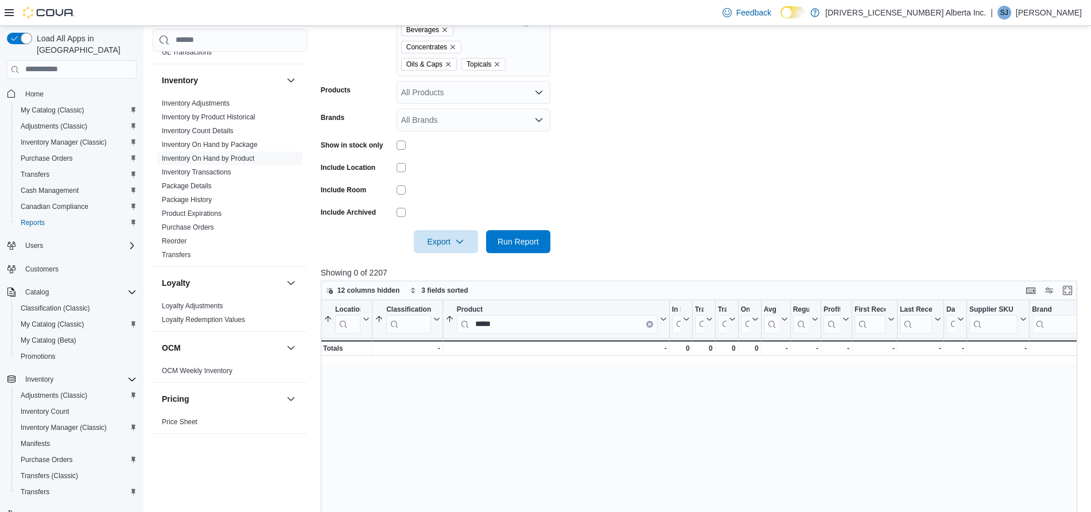
scroll to position [228, 0]
